Goal: Find specific page/section: Find specific page/section

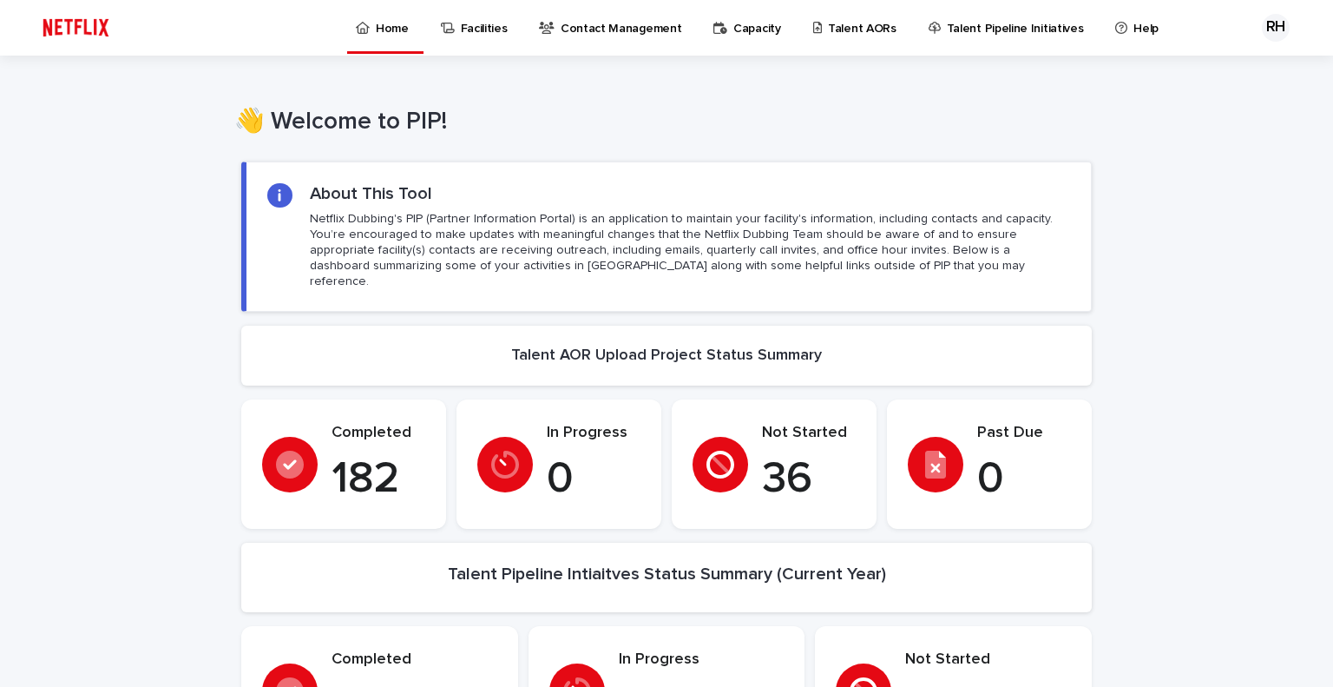
click at [862, 22] on p "Talent AORs" at bounding box center [862, 18] width 69 height 36
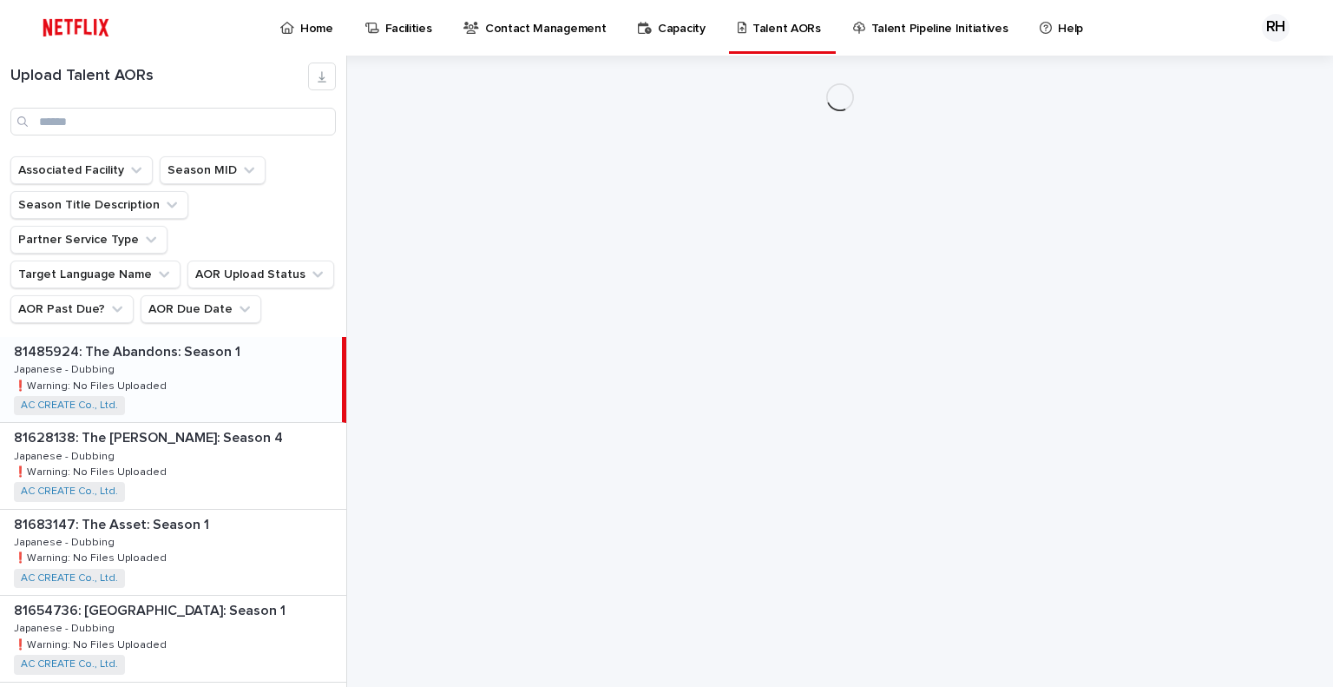
click at [308, 25] on p "Home" at bounding box center [316, 18] width 33 height 36
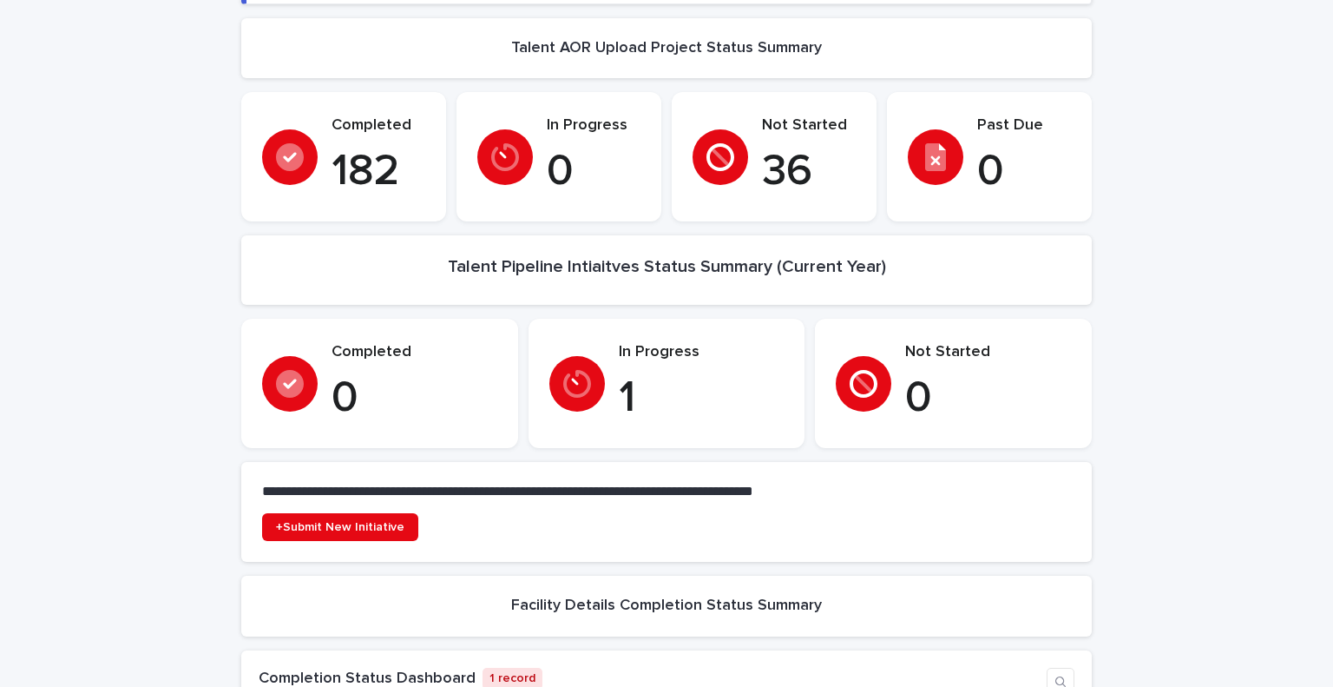
scroll to position [347, 0]
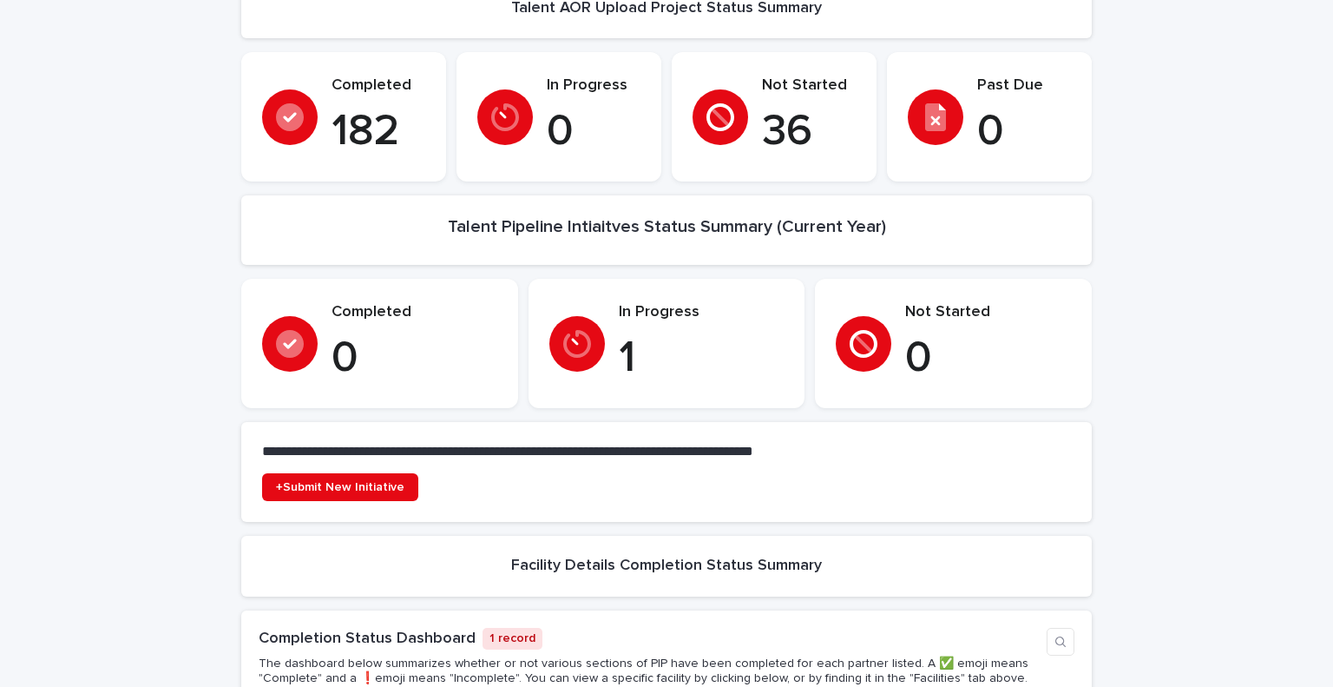
click at [632, 303] on p "In Progress" at bounding box center [702, 312] width 166 height 19
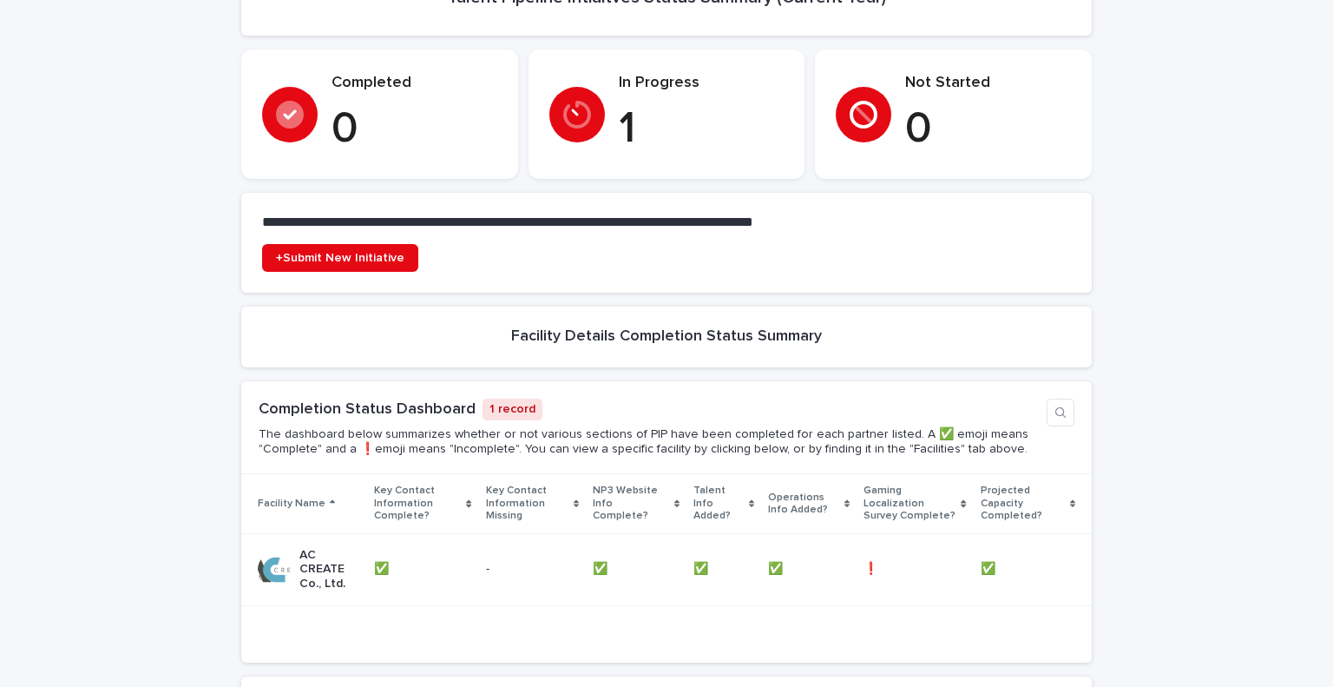
scroll to position [608, 0]
